Goal: Book appointment/travel/reservation

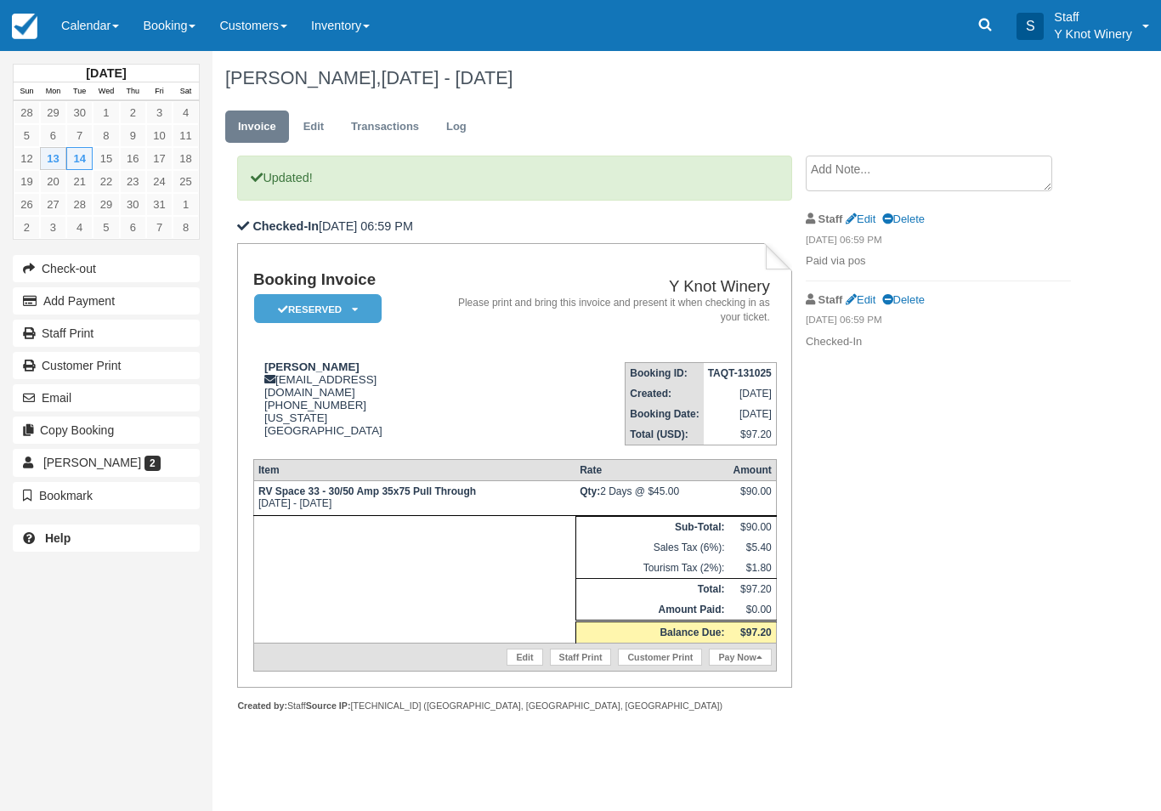
click at [105, 35] on link "Calendar" at bounding box center [90, 25] width 82 height 51
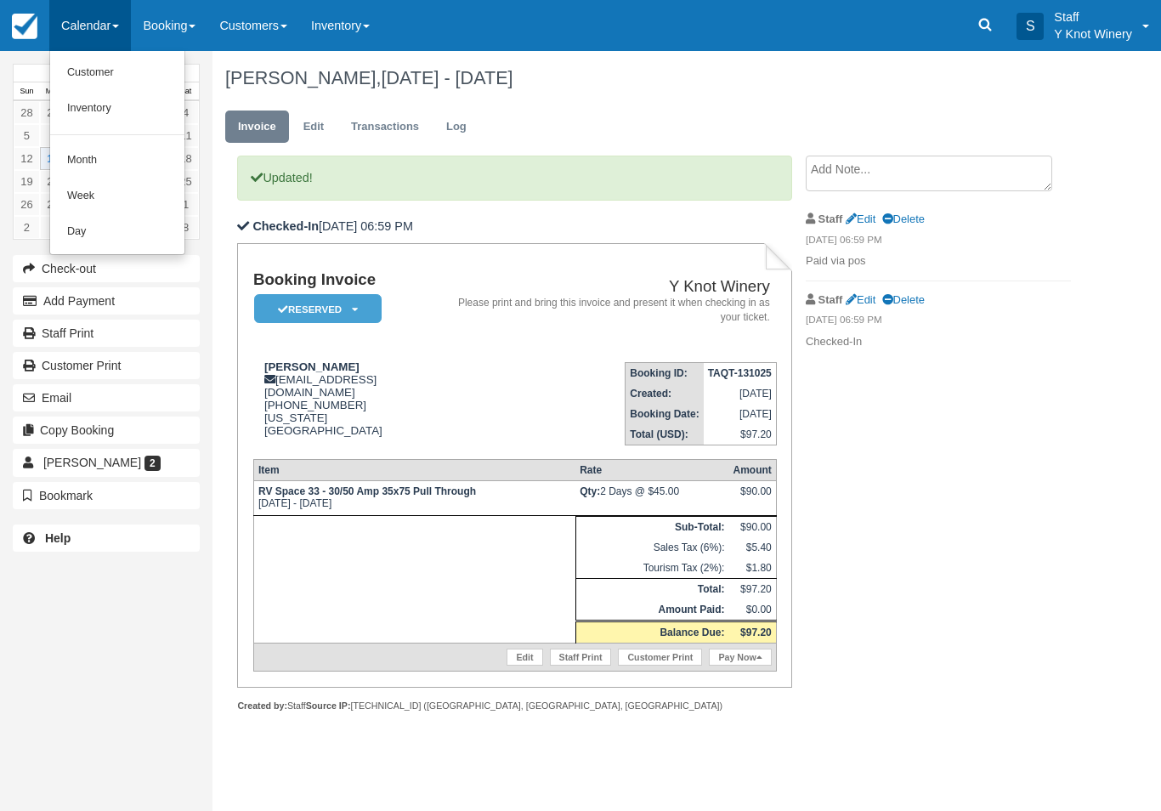
click at [116, 96] on link "Inventory" at bounding box center [117, 109] width 134 height 36
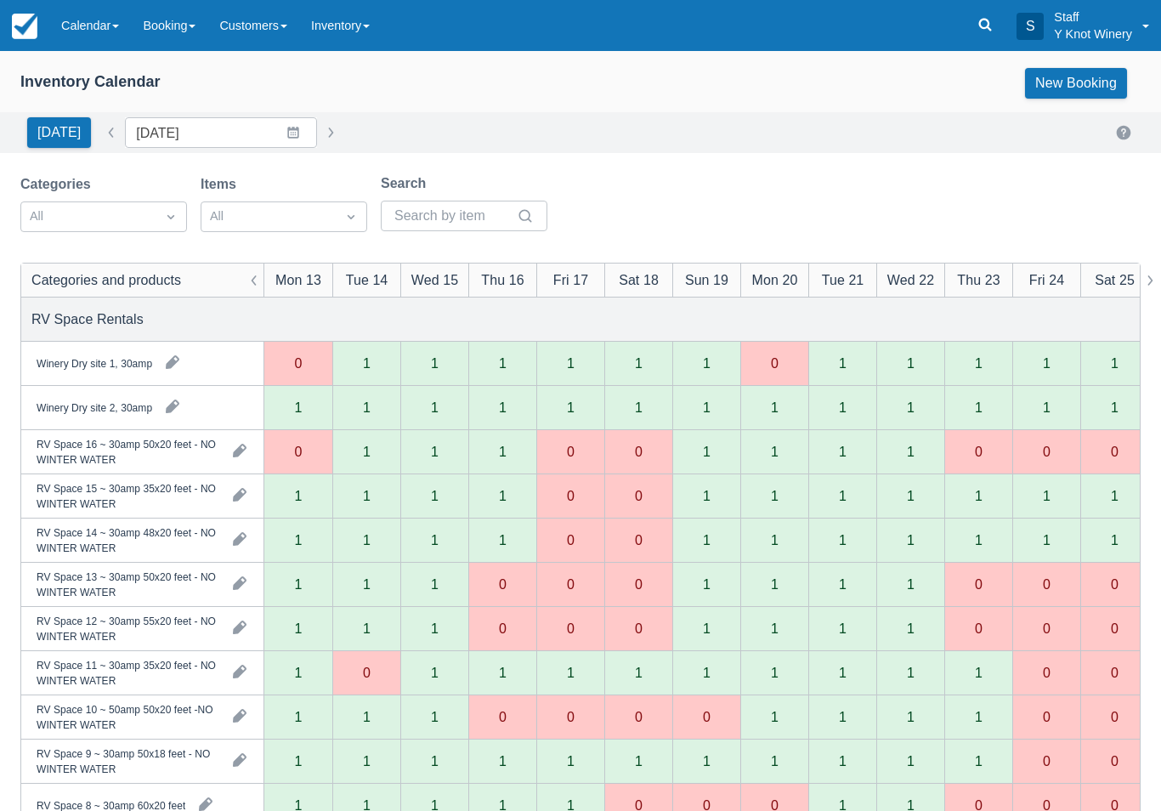
click at [81, 37] on link "Calendar" at bounding box center [90, 25] width 82 height 51
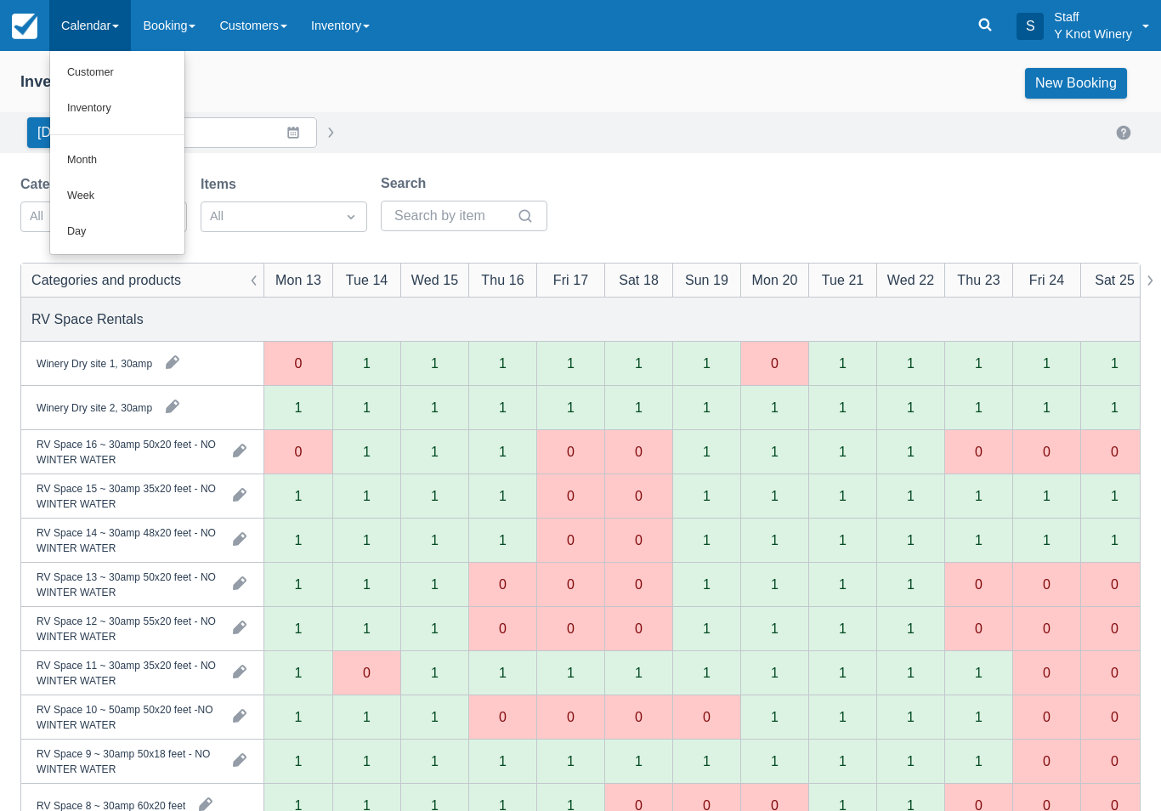
click at [116, 78] on link "Customer" at bounding box center [117, 73] width 134 height 36
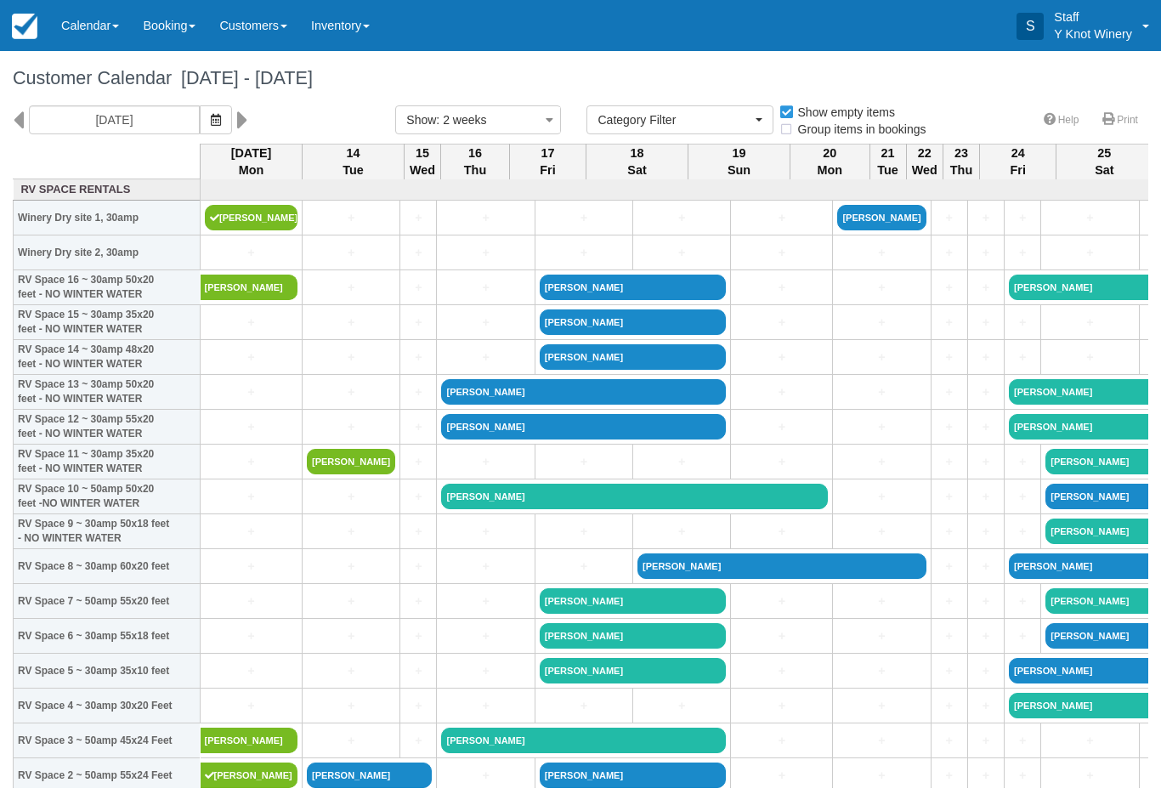
select select
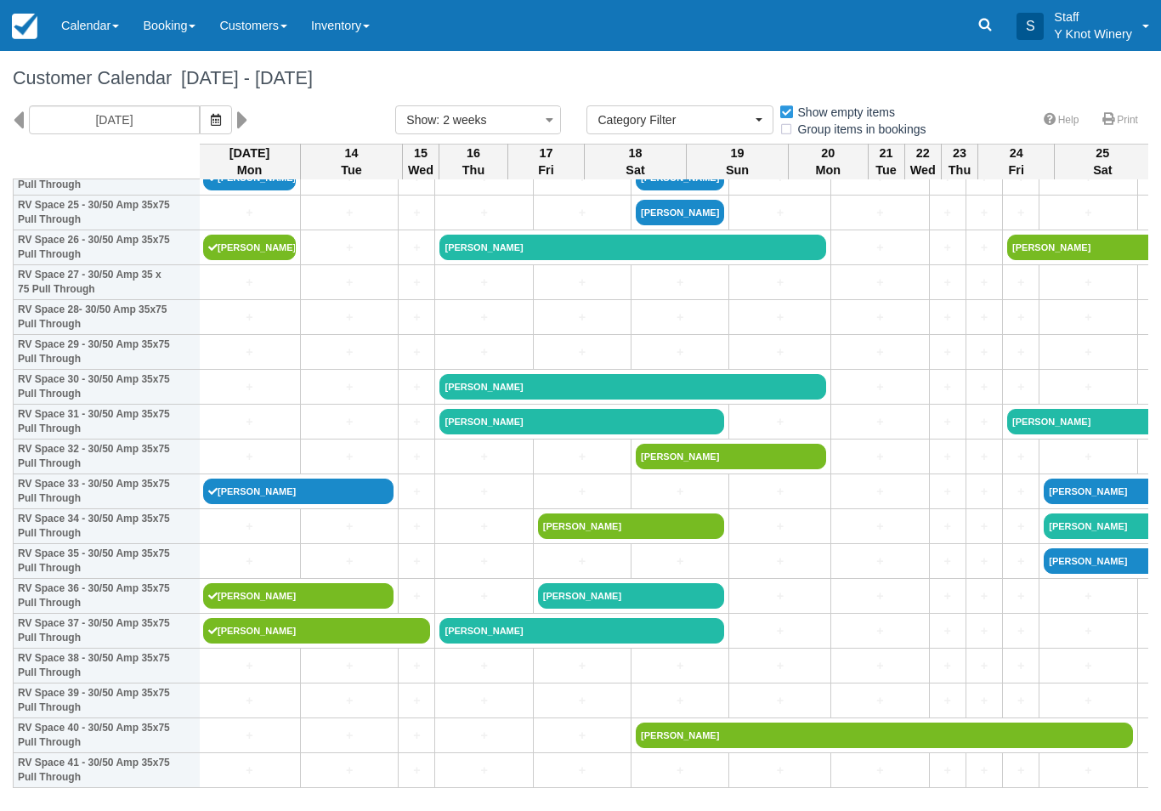
scroll to position [912, 3]
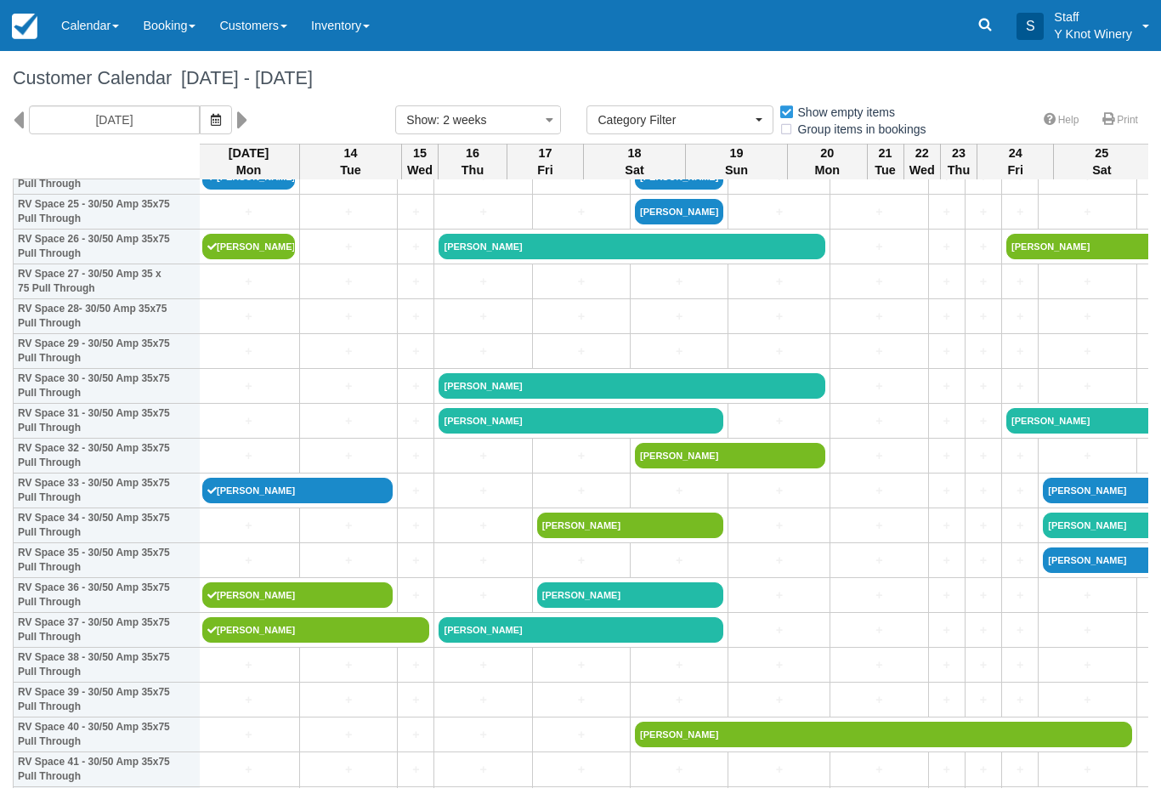
click at [557, 538] on link "Glenn Young" at bounding box center [630, 526] width 187 height 26
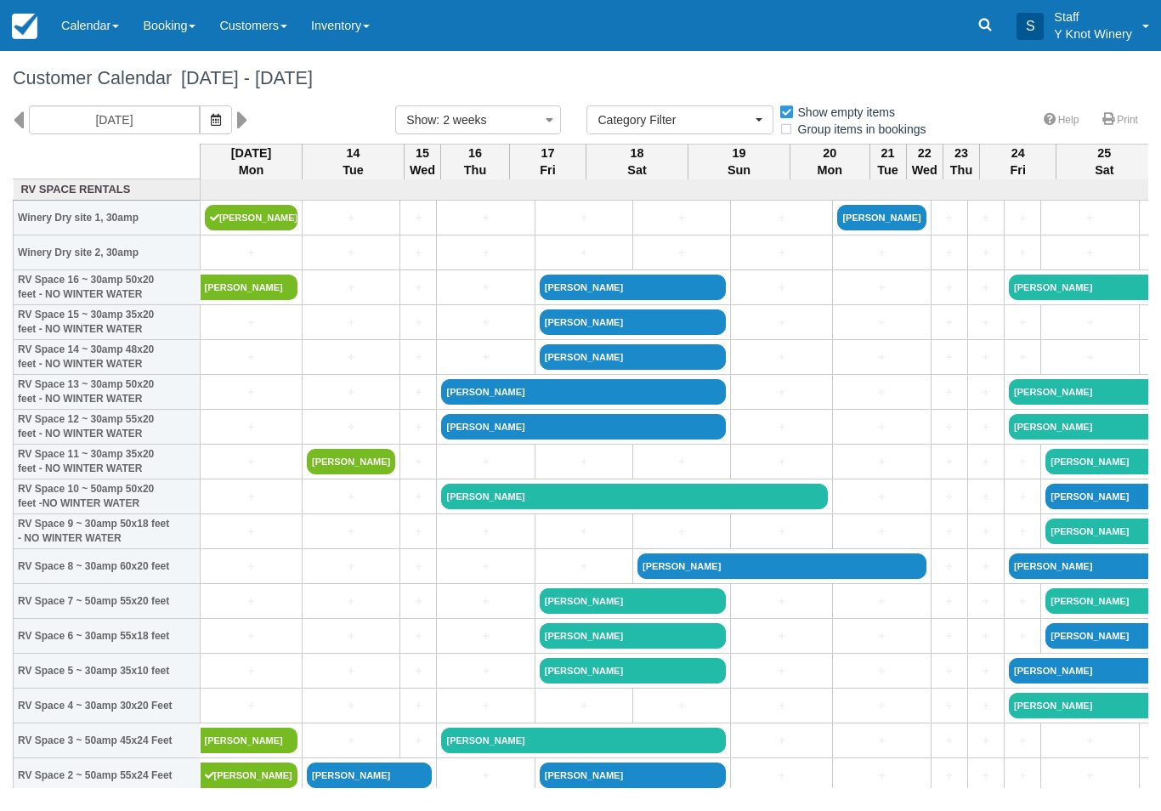
select select
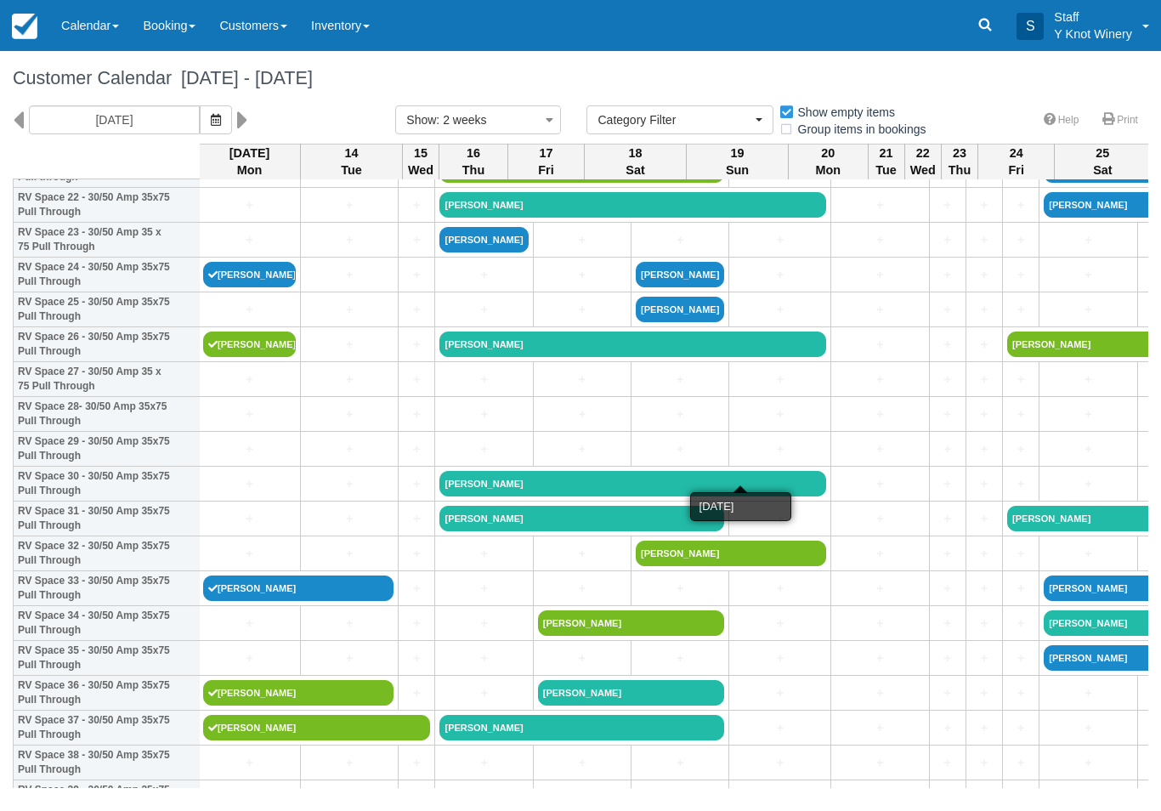
scroll to position [814, 2]
click at [638, 598] on link "+" at bounding box center [680, 589] width 88 height 18
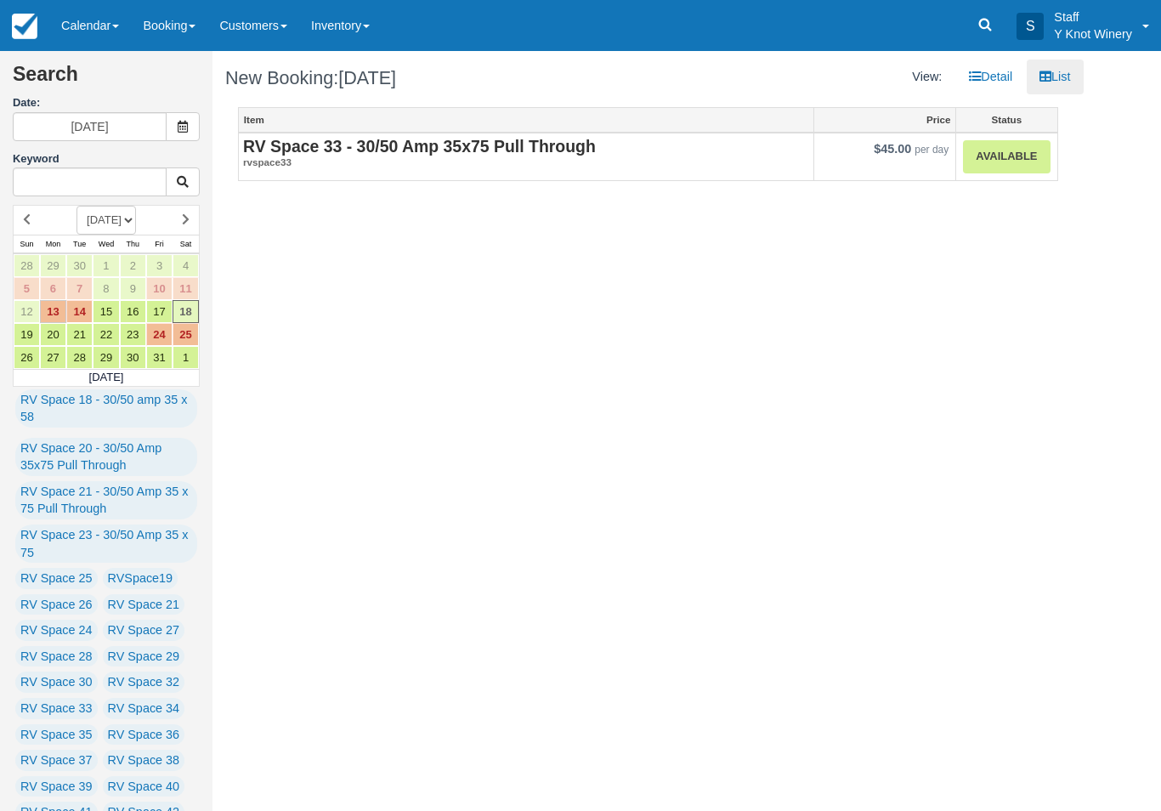
click at [1003, 158] on link "Available" at bounding box center [1006, 156] width 87 height 33
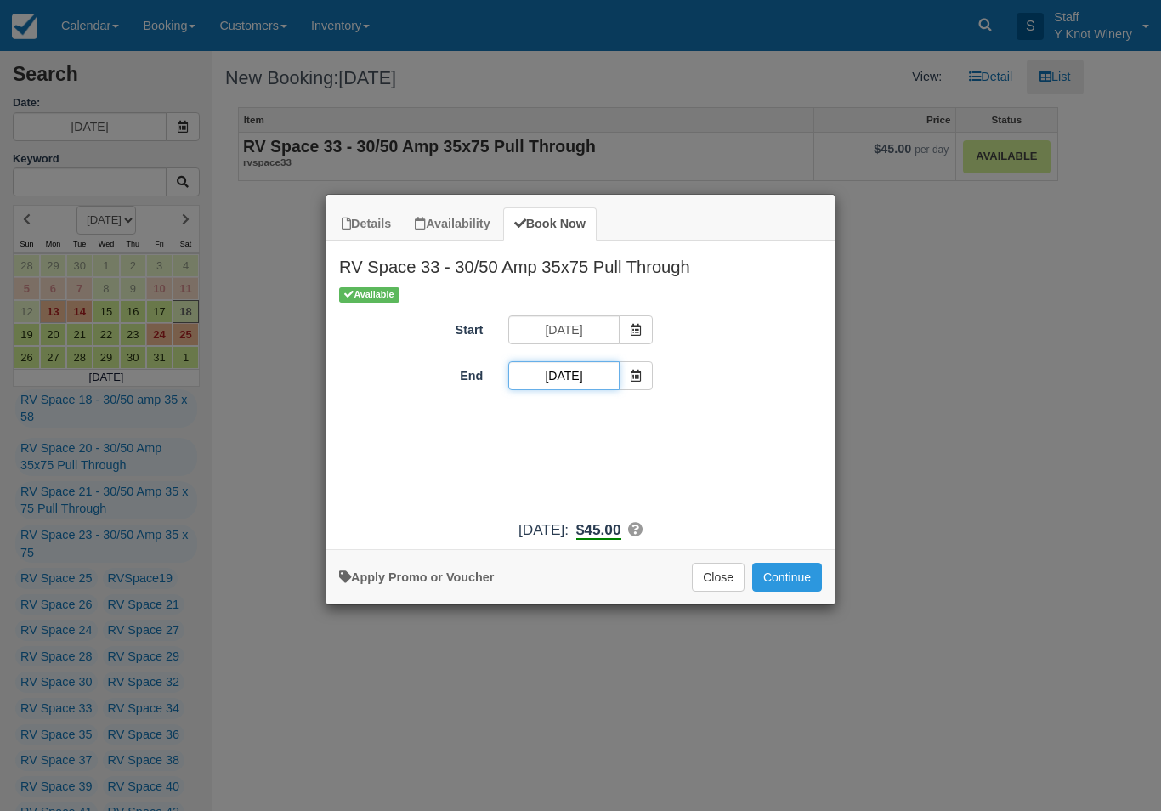
click at [613, 377] on input "10/18/25" at bounding box center [563, 375] width 111 height 29
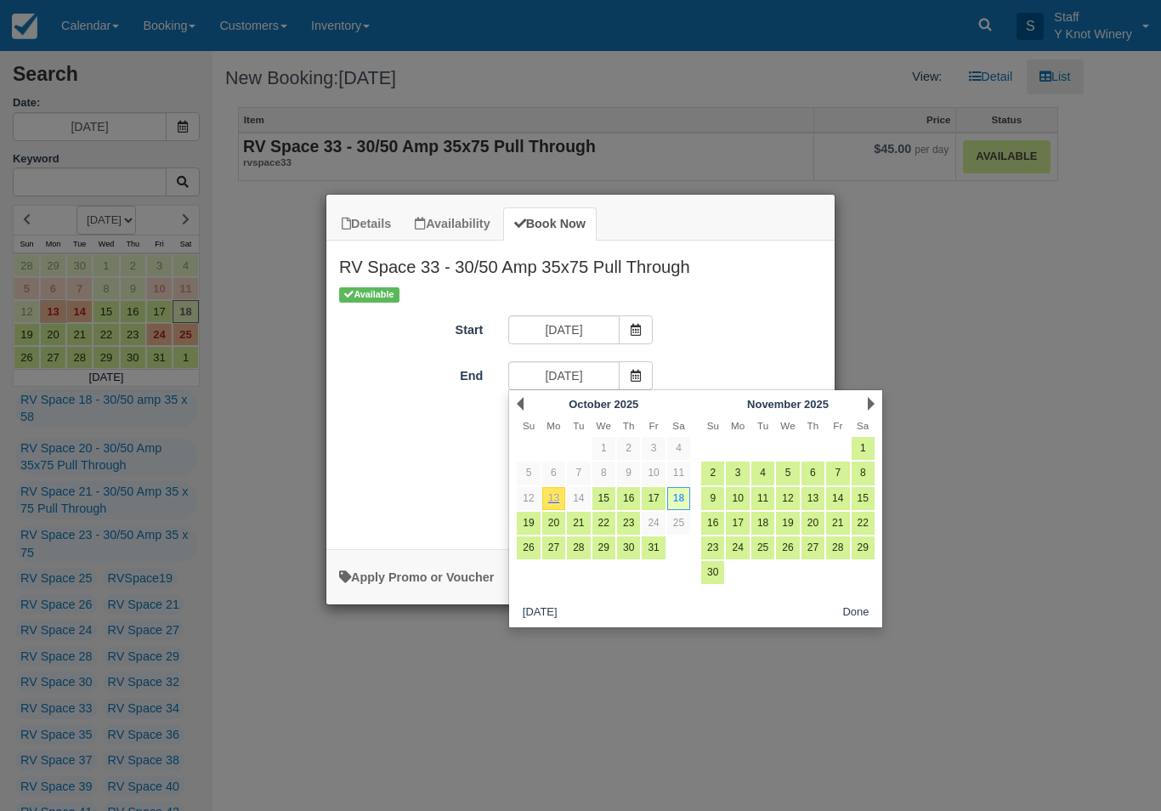
click at [536, 527] on link "19" at bounding box center [528, 523] width 23 height 23
type input "10/19/25"
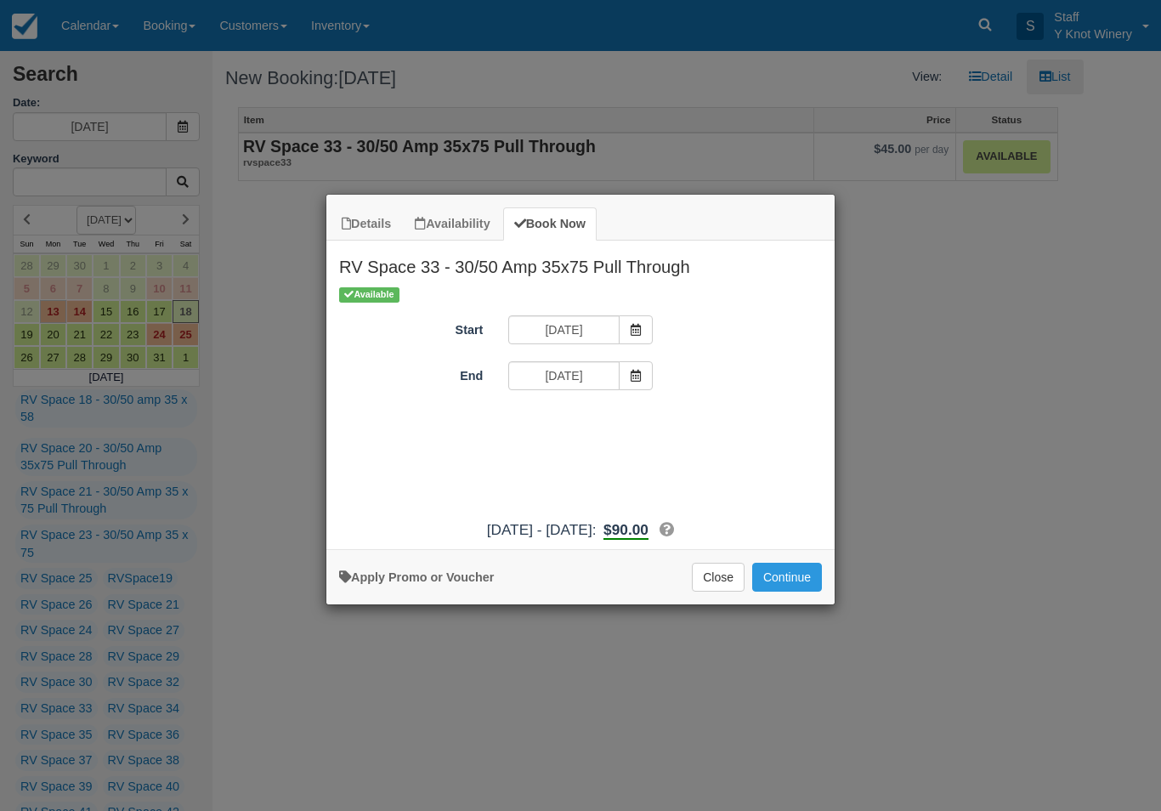
click at [792, 579] on button "Continue" at bounding box center [787, 577] width 70 height 29
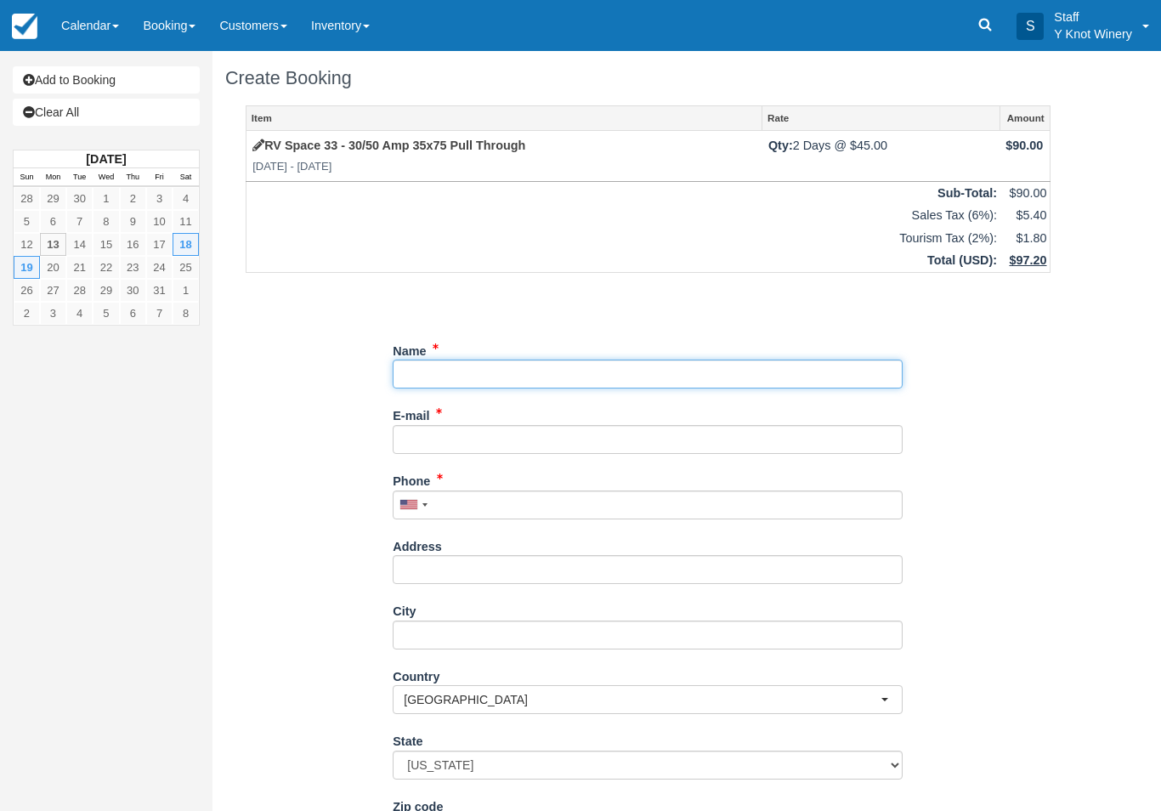
click at [614, 374] on input "Name" at bounding box center [648, 374] width 510 height 29
type input "[PERSON_NAME] [PERSON_NAME]"
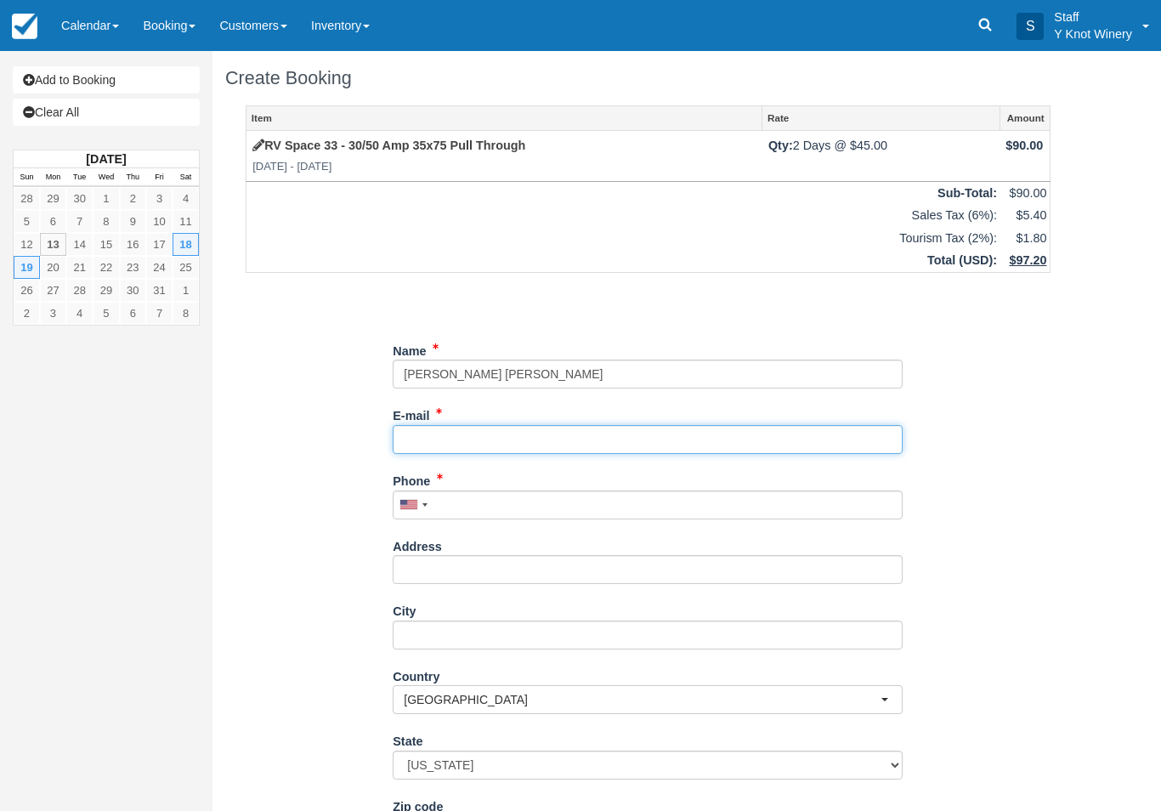
click at [470, 446] on input "E-mail" at bounding box center [648, 439] width 510 height 29
type input "gregharry@heritagewifi.com"
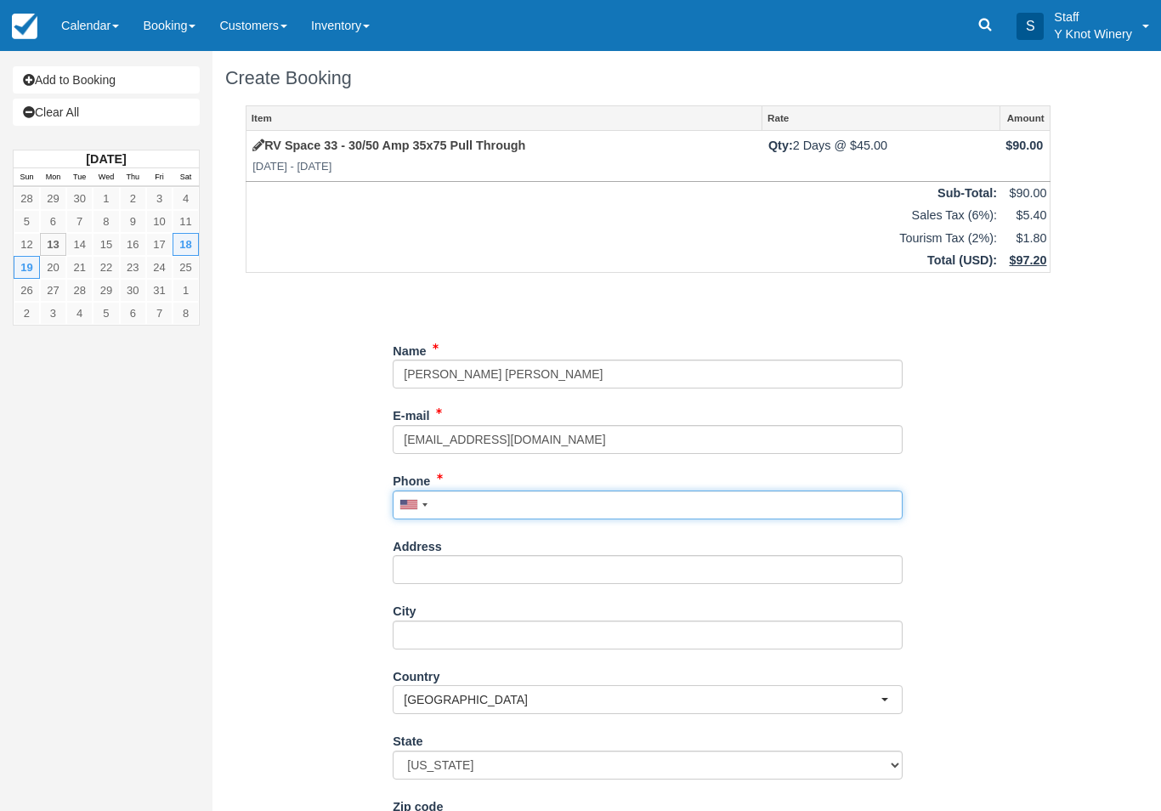
click at [590, 499] on input "Phone" at bounding box center [648, 505] width 510 height 29
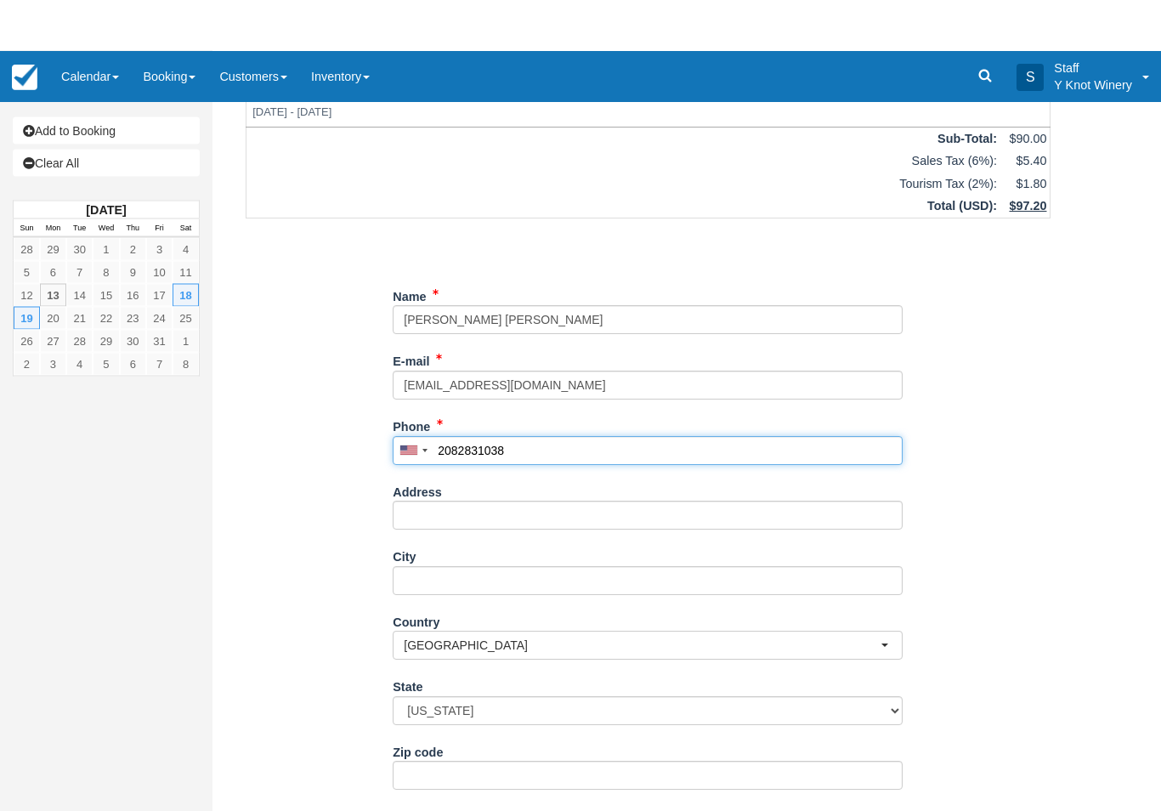
scroll to position [54, 0]
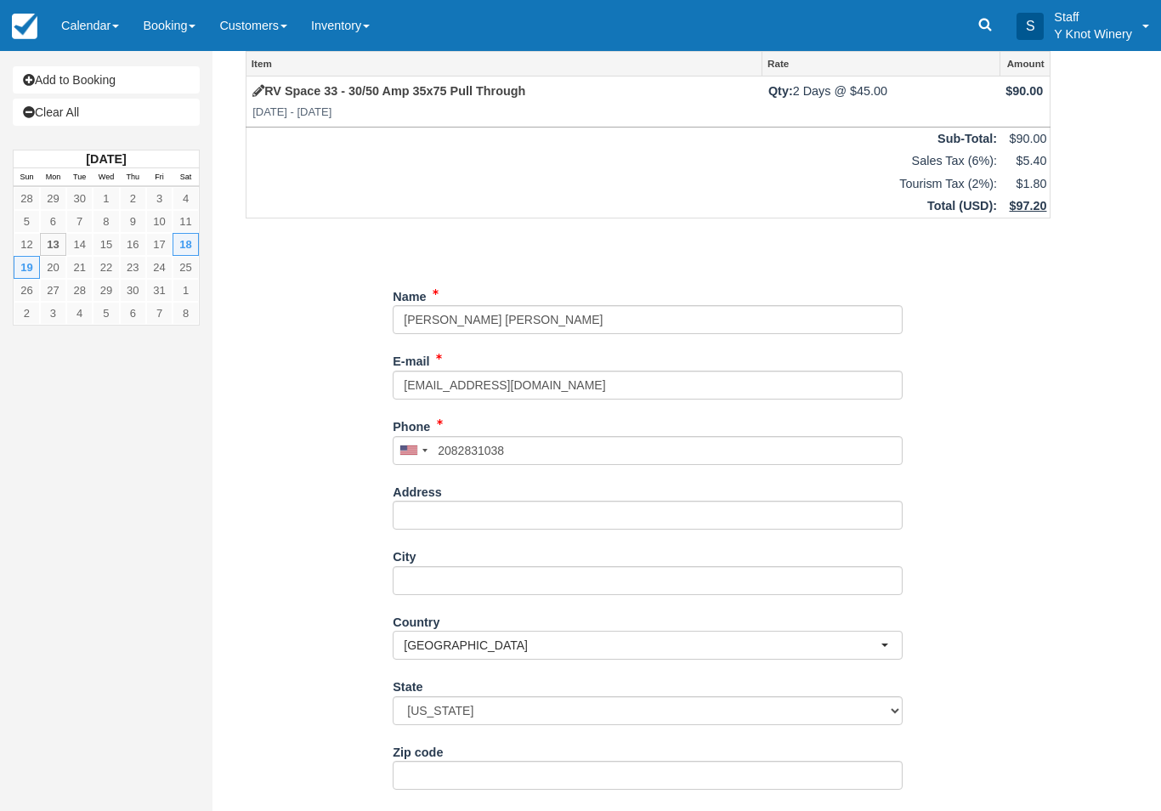
type input "+12082831038"
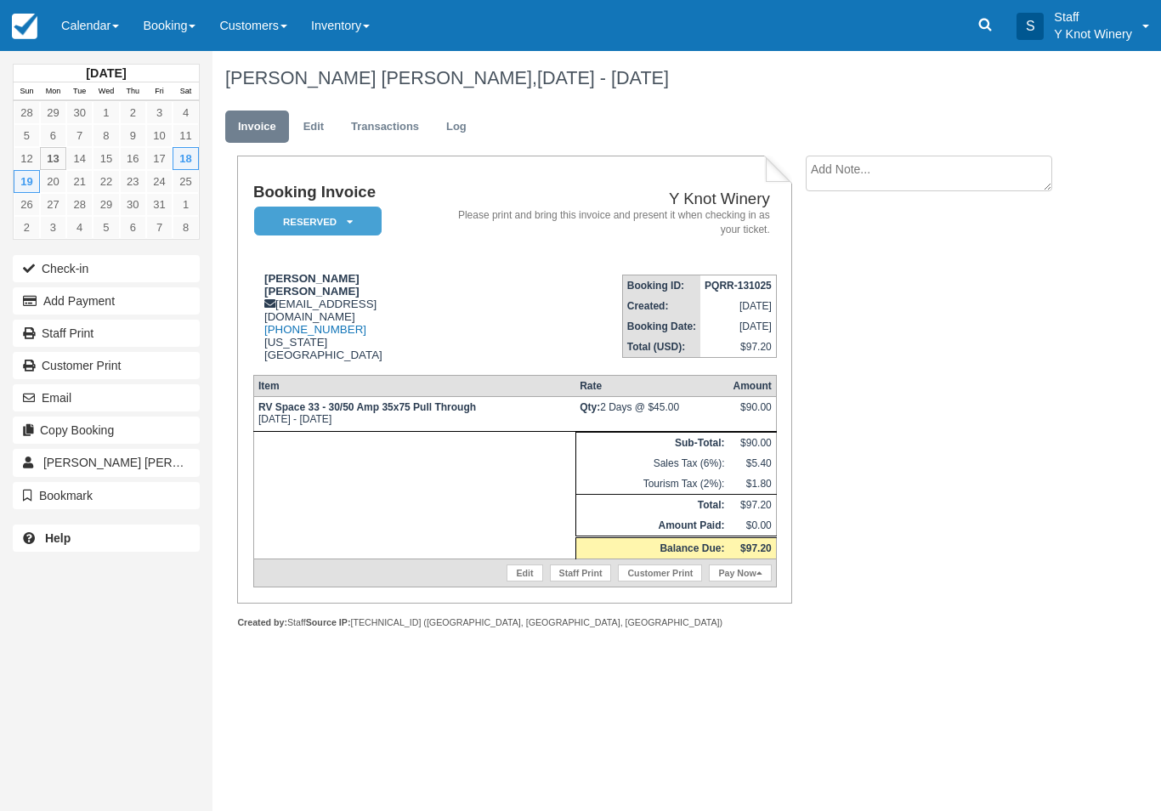
click at [93, 15] on link "Calendar" at bounding box center [90, 25] width 82 height 51
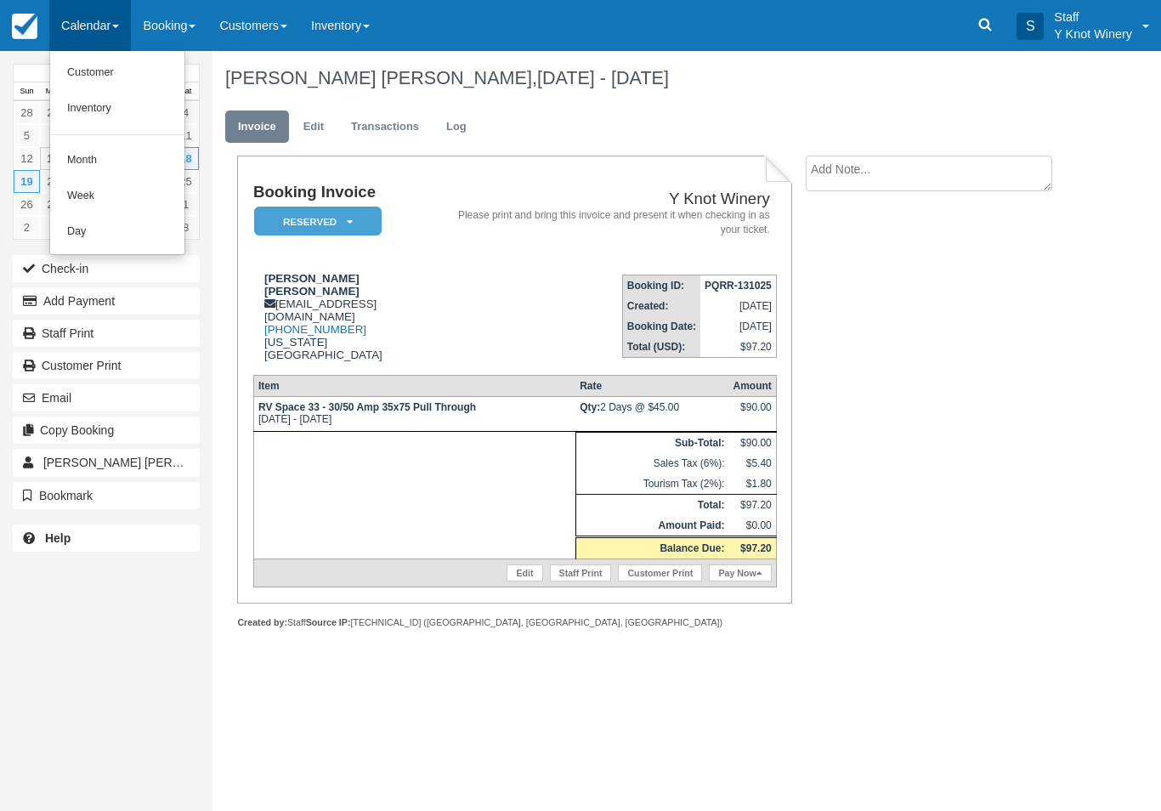
click at [122, 75] on link "Customer" at bounding box center [117, 73] width 134 height 36
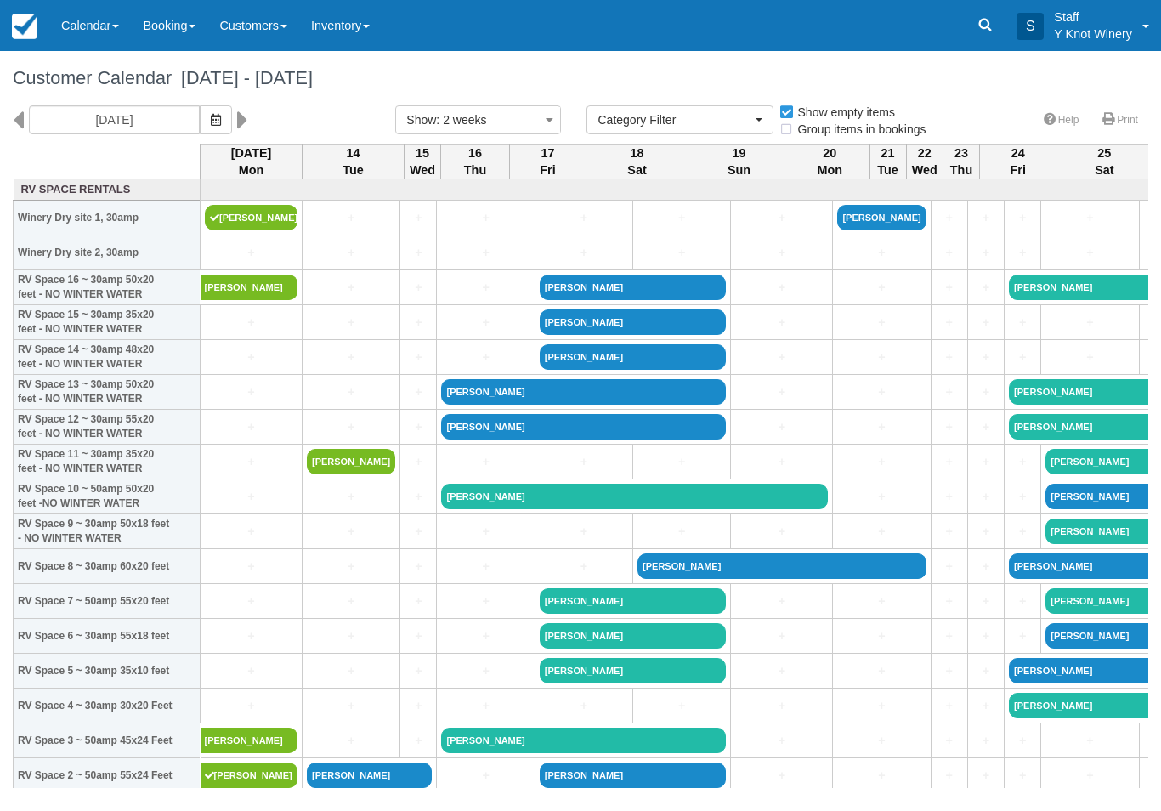
select select
